Goal: Task Accomplishment & Management: Complete application form

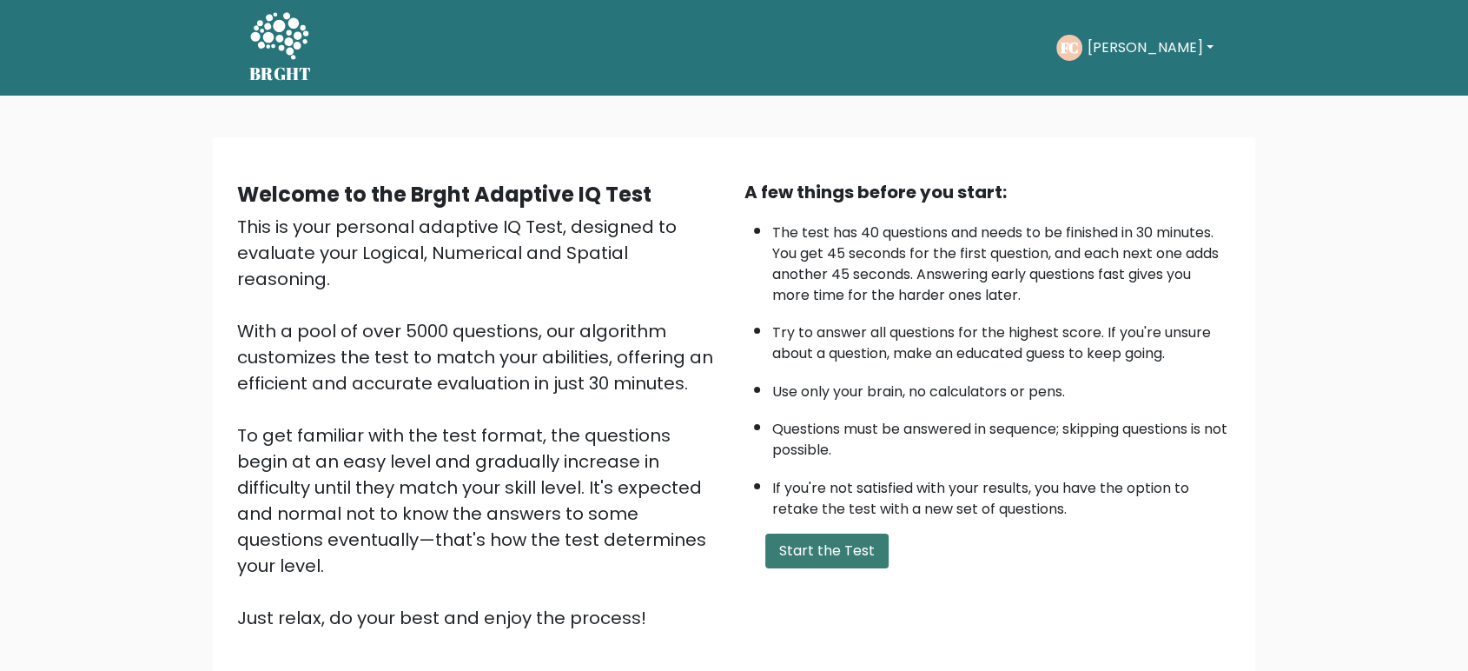
click at [839, 537] on button "Start the Test" at bounding box center [826, 550] width 123 height 35
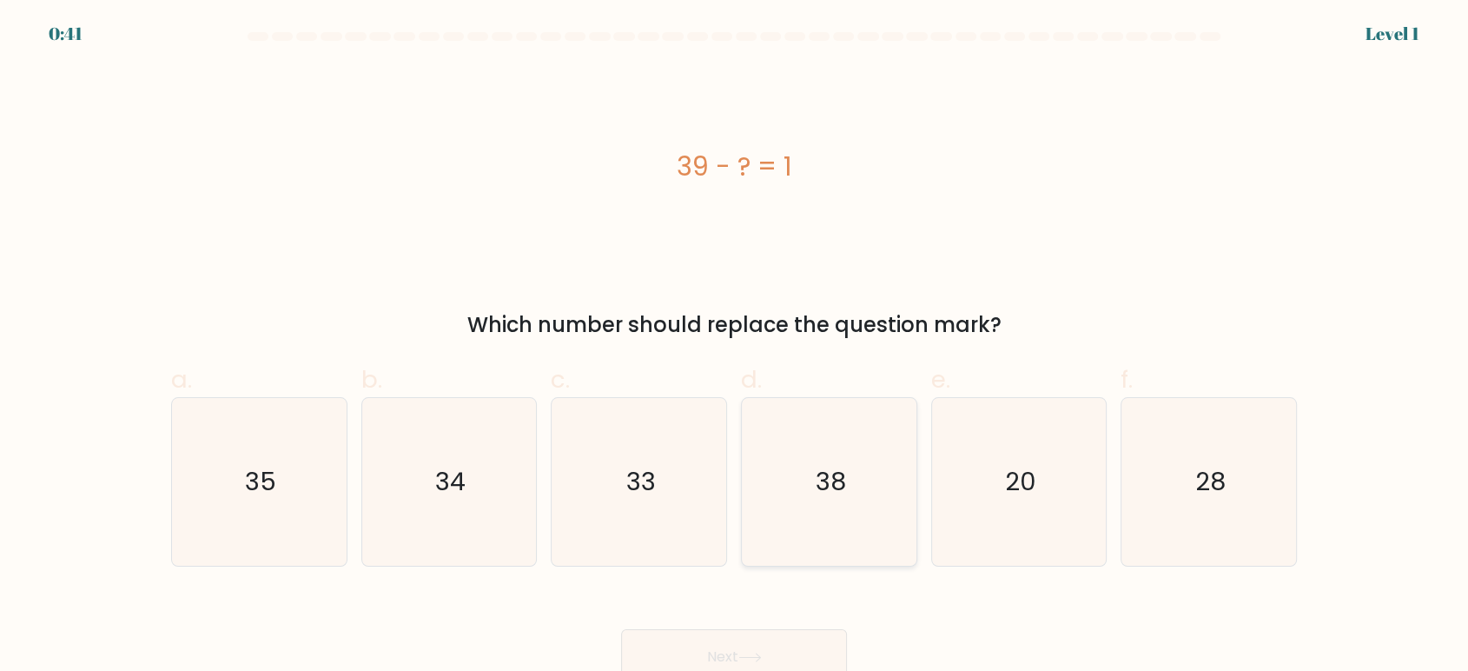
click at [862, 454] on icon "38" at bounding box center [829, 482] width 168 height 168
click at [735, 347] on input "d. 38" at bounding box center [734, 340] width 1 height 11
radio input "true"
click at [702, 642] on button "Next" at bounding box center [734, 657] width 226 height 56
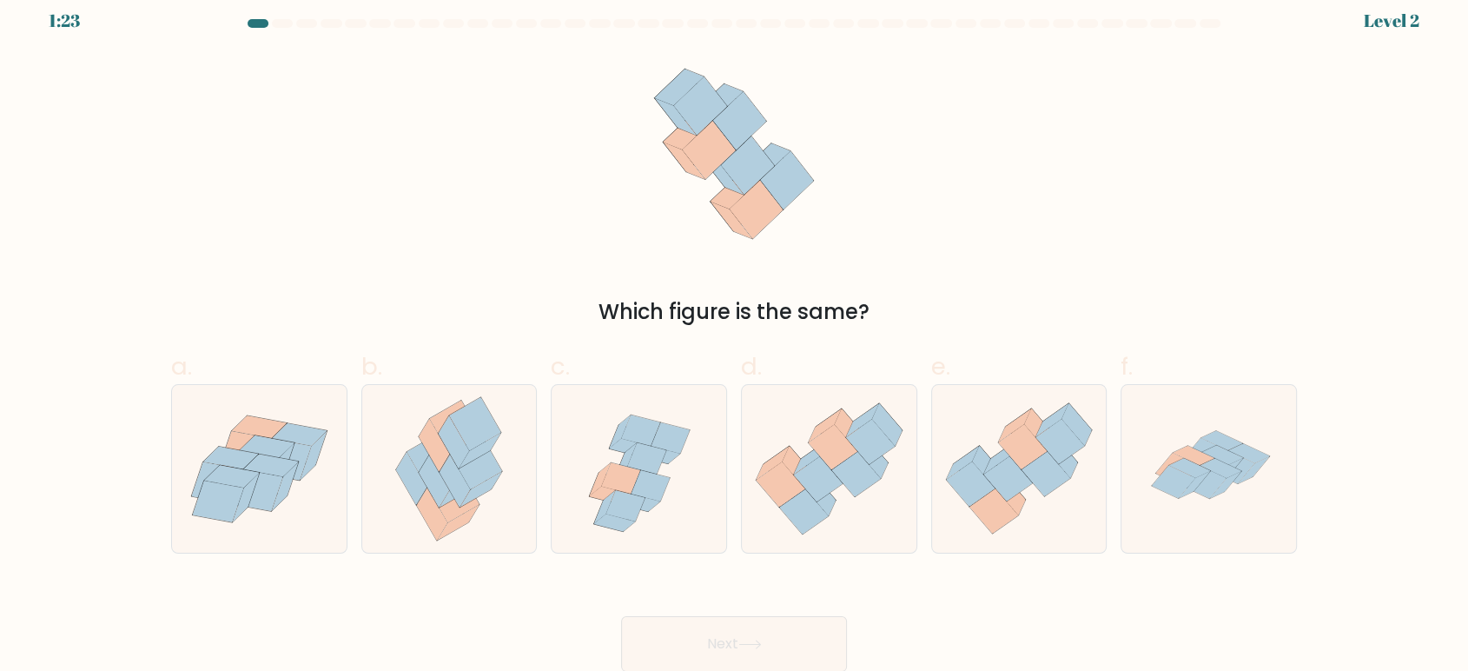
scroll to position [11, 0]
click at [821, 476] on icon at bounding box center [818, 480] width 49 height 45
click at [735, 335] on input "d." at bounding box center [734, 329] width 1 height 11
radio input "true"
click at [674, 658] on button "Next" at bounding box center [734, 646] width 226 height 56
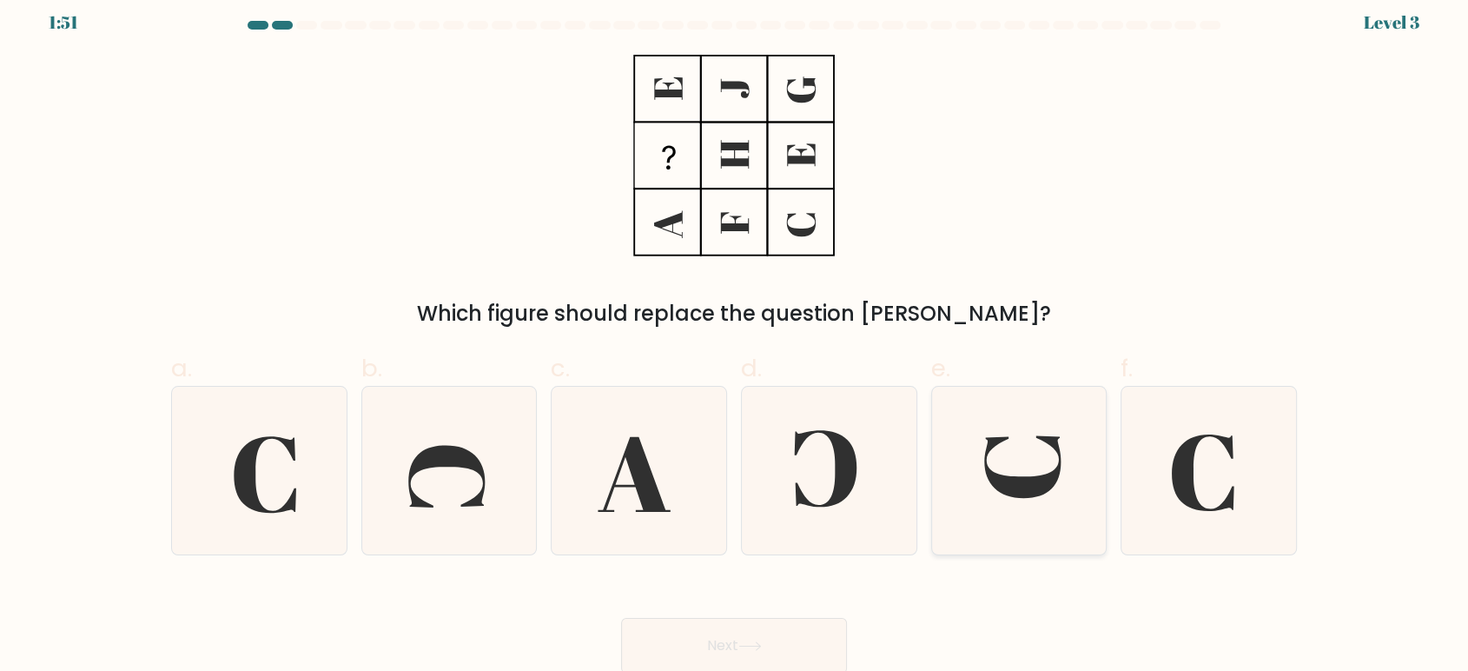
click at [1033, 458] on icon at bounding box center [1019, 471] width 168 height 168
click at [735, 335] on input "e." at bounding box center [734, 329] width 1 height 11
radio input "true"
click at [764, 639] on button "Next" at bounding box center [734, 646] width 226 height 56
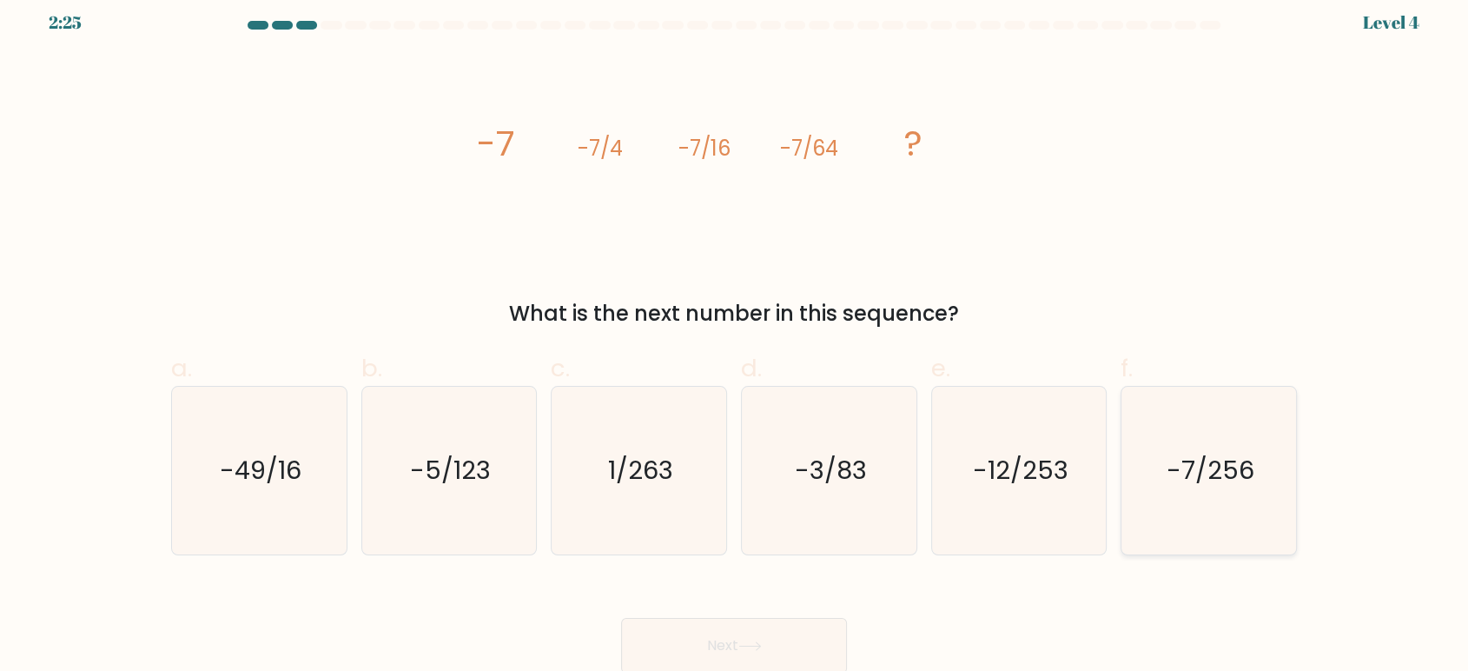
click at [1211, 504] on icon "-7/256" at bounding box center [1209, 471] width 168 height 168
click at [735, 335] on input "f. -7/256" at bounding box center [734, 329] width 1 height 11
radio input "true"
click at [654, 650] on button "Next" at bounding box center [734, 646] width 226 height 56
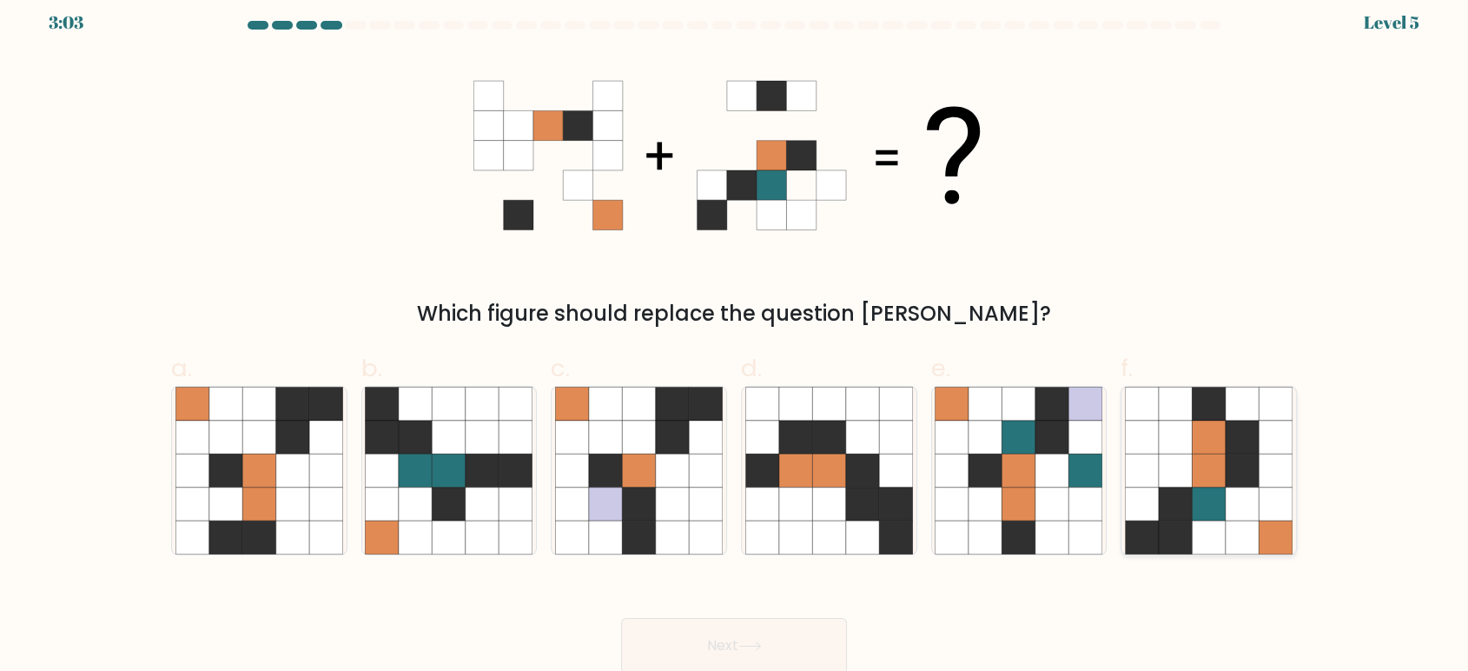
click at [1192, 457] on icon at bounding box center [1208, 469] width 33 height 33
click at [735, 335] on input "f." at bounding box center [734, 329] width 1 height 11
radio input "true"
click at [1193, 457] on icon at bounding box center [1209, 469] width 33 height 33
click at [735, 335] on input "f." at bounding box center [734, 329] width 1 height 11
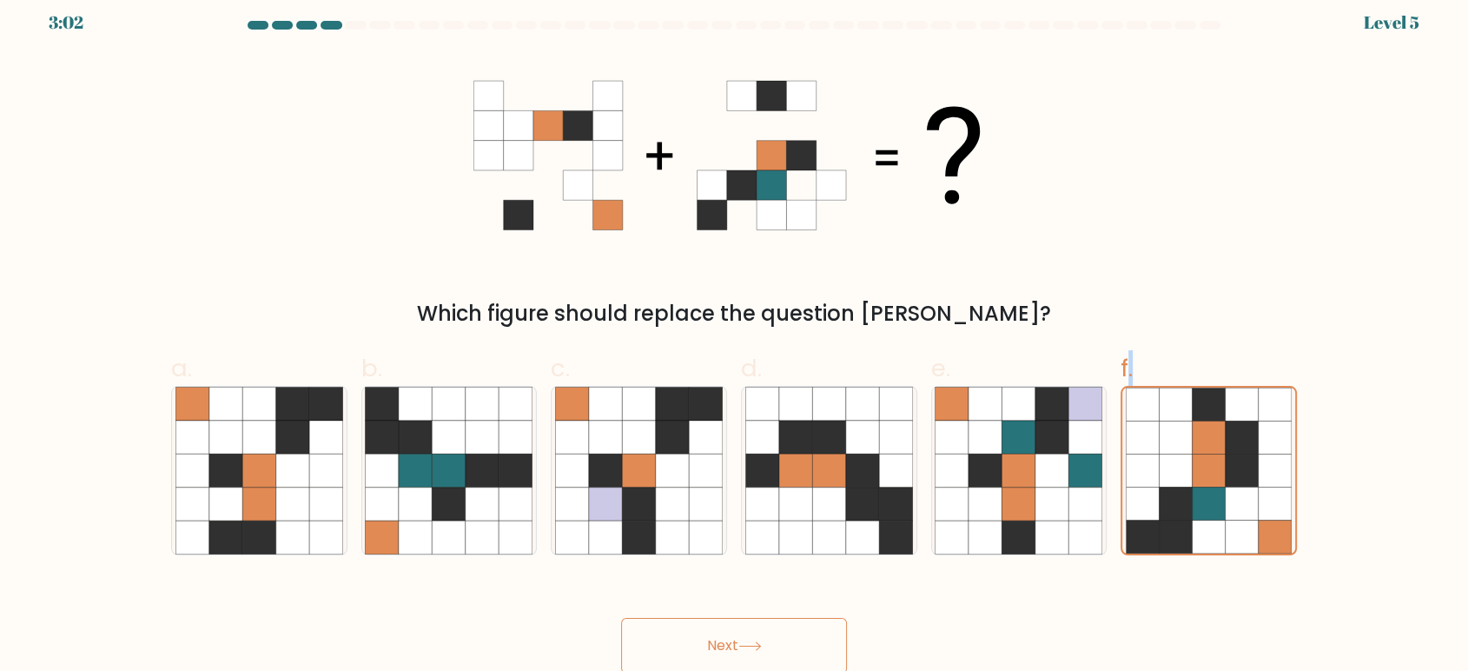
click at [805, 625] on button "Next" at bounding box center [734, 646] width 226 height 56
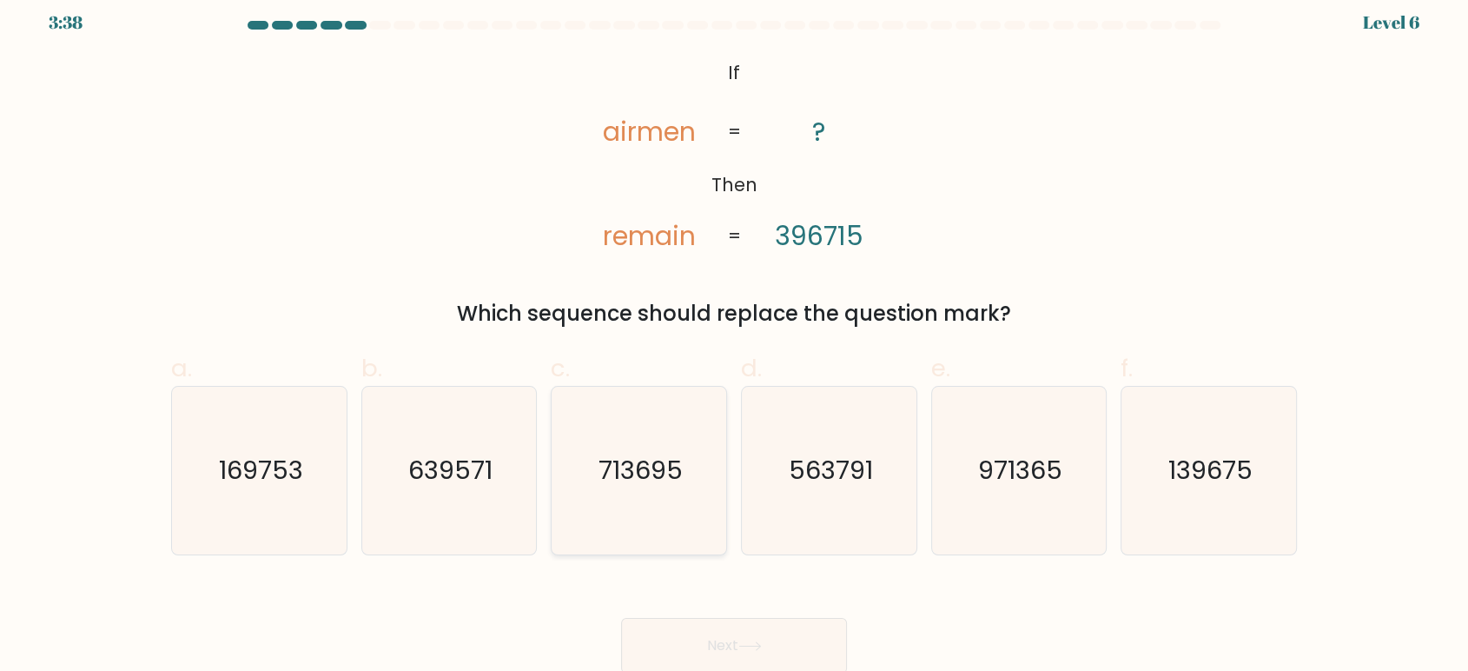
click at [619, 486] on text "713695" at bounding box center [641, 470] width 84 height 35
click at [734, 335] on input "c. 713695" at bounding box center [734, 329] width 1 height 11
radio input "true"
click at [684, 643] on button "Next" at bounding box center [734, 646] width 226 height 56
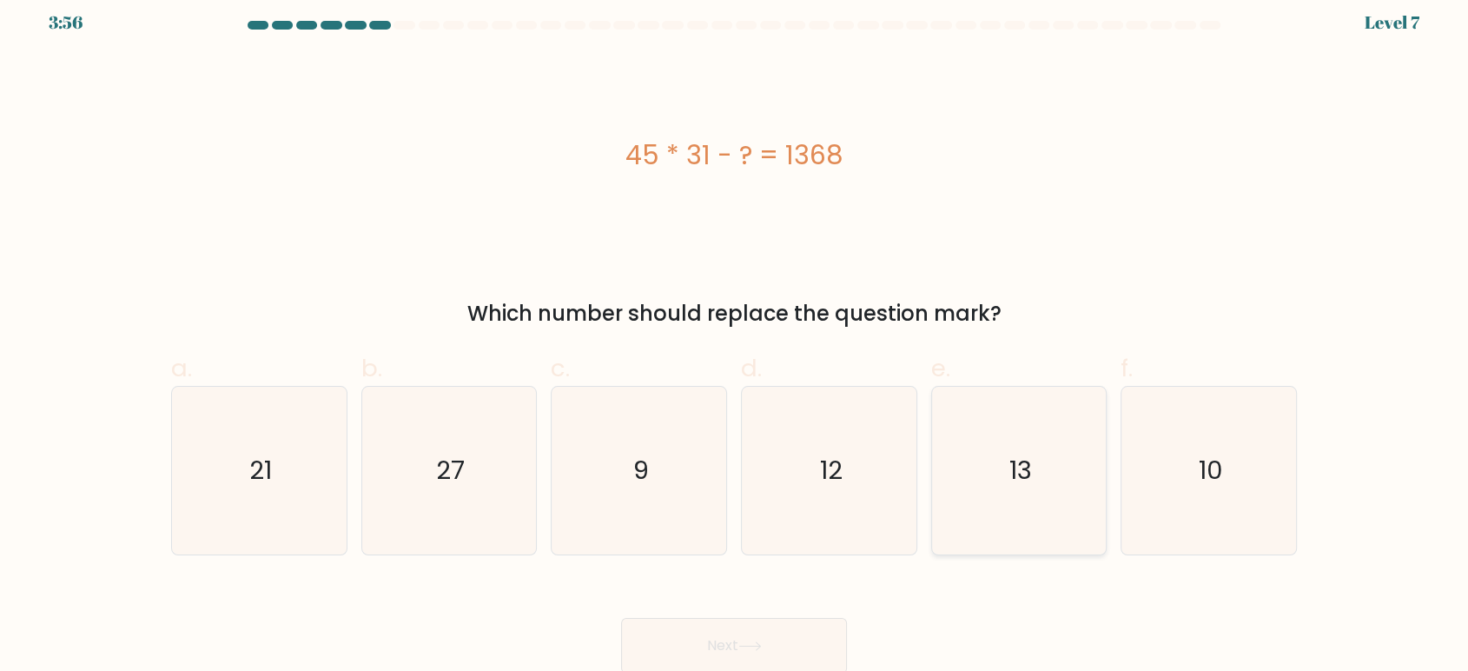
click at [1077, 481] on icon "13" at bounding box center [1019, 471] width 168 height 168
click at [735, 335] on input "e. 13" at bounding box center [734, 329] width 1 height 11
radio input "true"
click at [724, 650] on button "Next" at bounding box center [734, 646] width 226 height 56
